Goal: Task Accomplishment & Management: Manage account settings

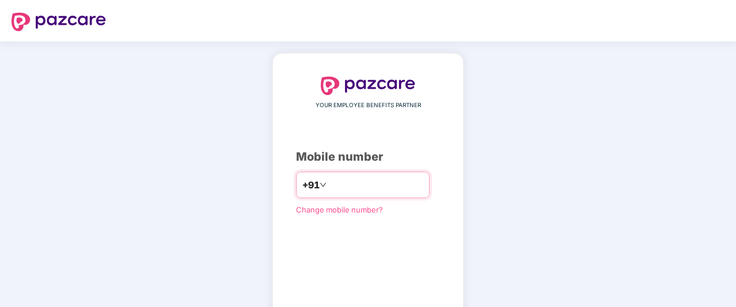
click at [356, 188] on input "number" at bounding box center [376, 185] width 94 height 18
type input "**********"
drag, startPoint x: 733, startPoint y: 215, endPoint x: 737, endPoint y: 223, distance: 9.0
click at [736, 223] on html "**********" at bounding box center [368, 153] width 736 height 307
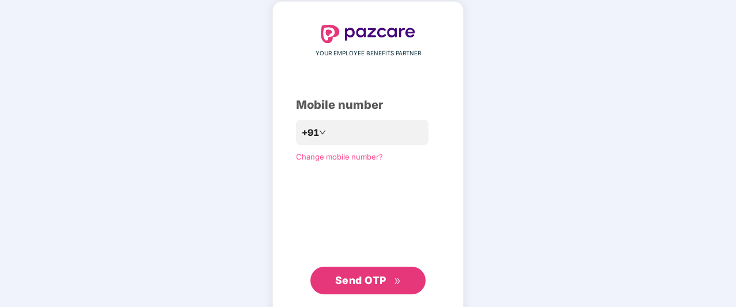
scroll to position [53, 0]
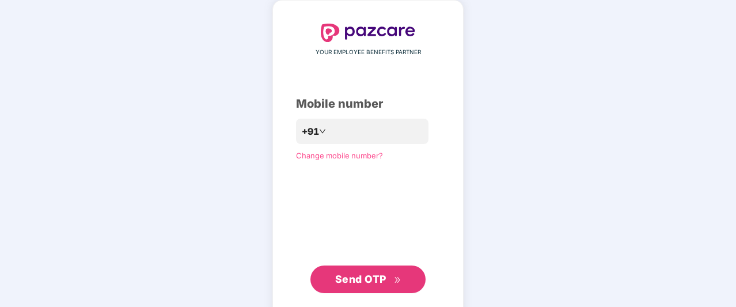
click at [348, 271] on span "Send OTP" at bounding box center [368, 279] width 66 height 16
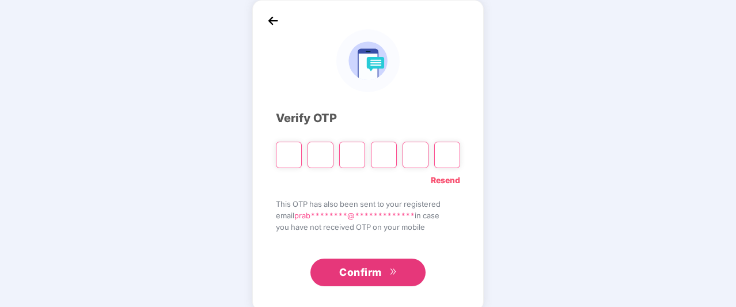
type input "*"
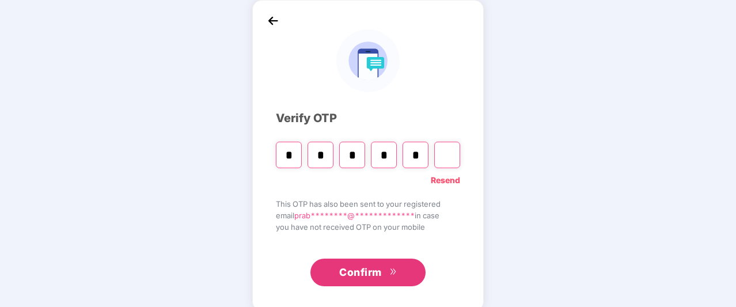
type input "*"
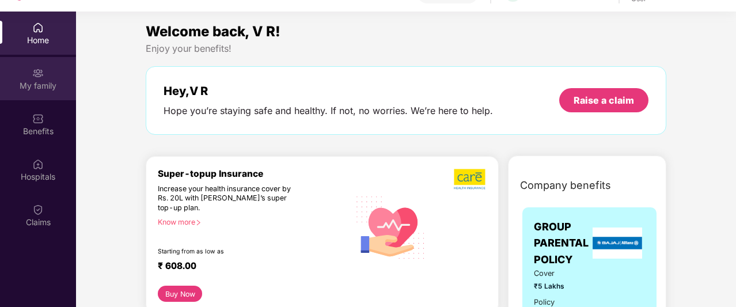
click at [29, 81] on div "My family" at bounding box center [38, 86] width 76 height 12
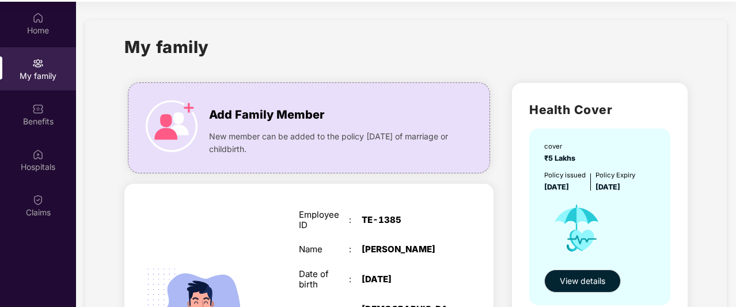
scroll to position [65, 0]
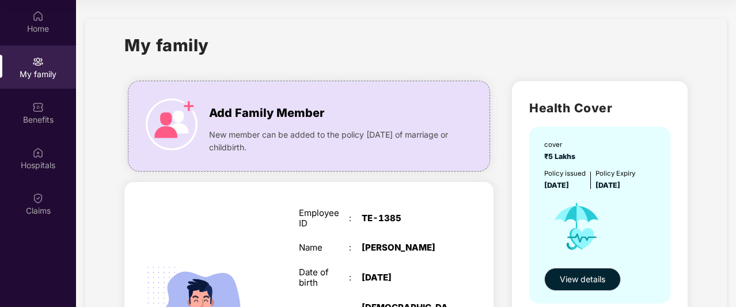
drag, startPoint x: 727, startPoint y: 105, endPoint x: 736, endPoint y: 110, distance: 10.3
click at [736, 110] on html "Get Pazcare mobile app for all your employee benefits need Download Now Get Hel…" at bounding box center [368, 88] width 736 height 307
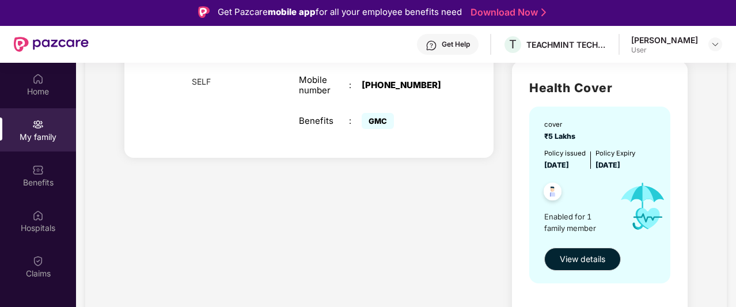
scroll to position [0, 0]
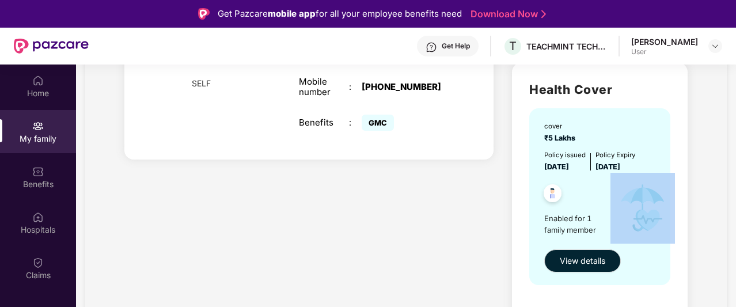
drag, startPoint x: 734, startPoint y: 237, endPoint x: 734, endPoint y: 245, distance: 8.1
click at [734, 245] on section "My family Add Family Member New member can be added to the policy [DATE] of mar…" at bounding box center [406, 39] width 660 height 668
click at [729, 213] on section "My family Add Family Member New member can be added to the policy [DATE] of mar…" at bounding box center [406, 39] width 660 height 668
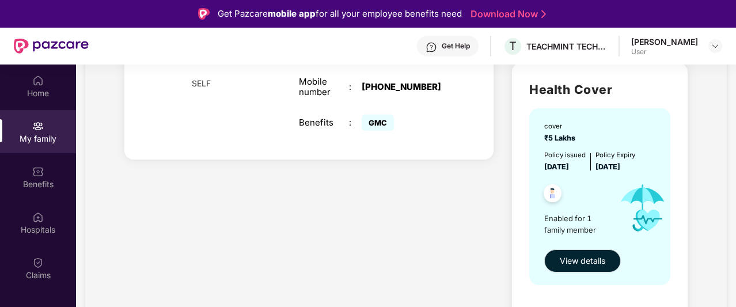
click at [715, 195] on div "My family Add Family Member New member can be added to the policy [DATE] of mar…" at bounding box center [406, 38] width 642 height 631
